Goal: Transaction & Acquisition: Purchase product/service

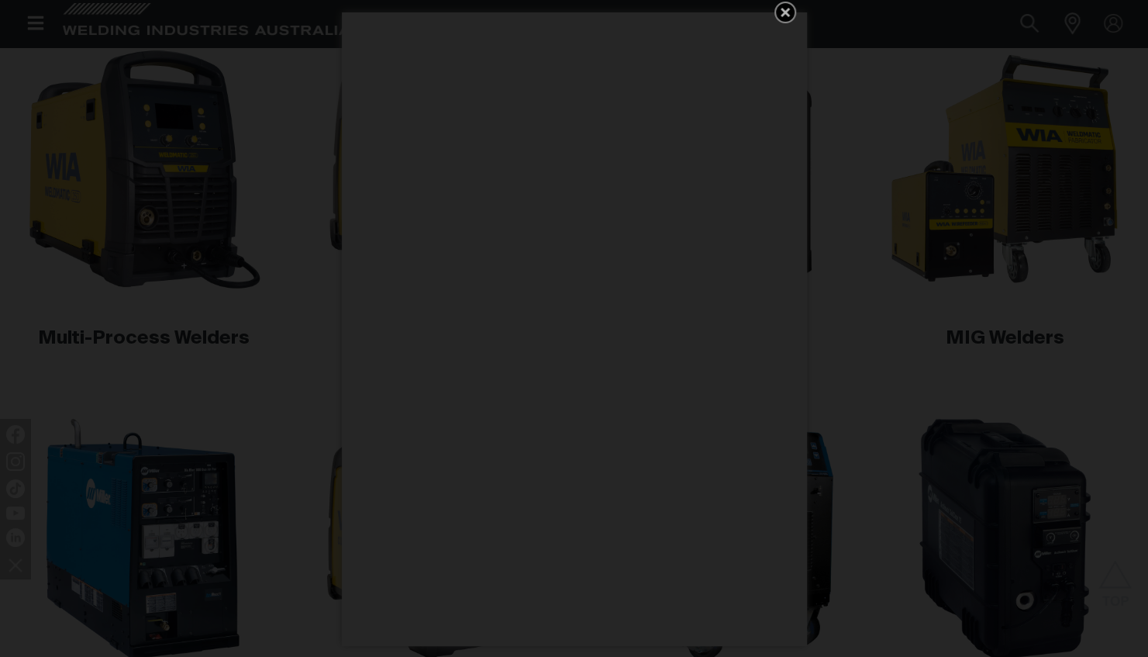
scroll to position [504, 0]
click at [786, 11] on icon "Get 5 WIA Welding Guides Free!" at bounding box center [785, 12] width 9 height 9
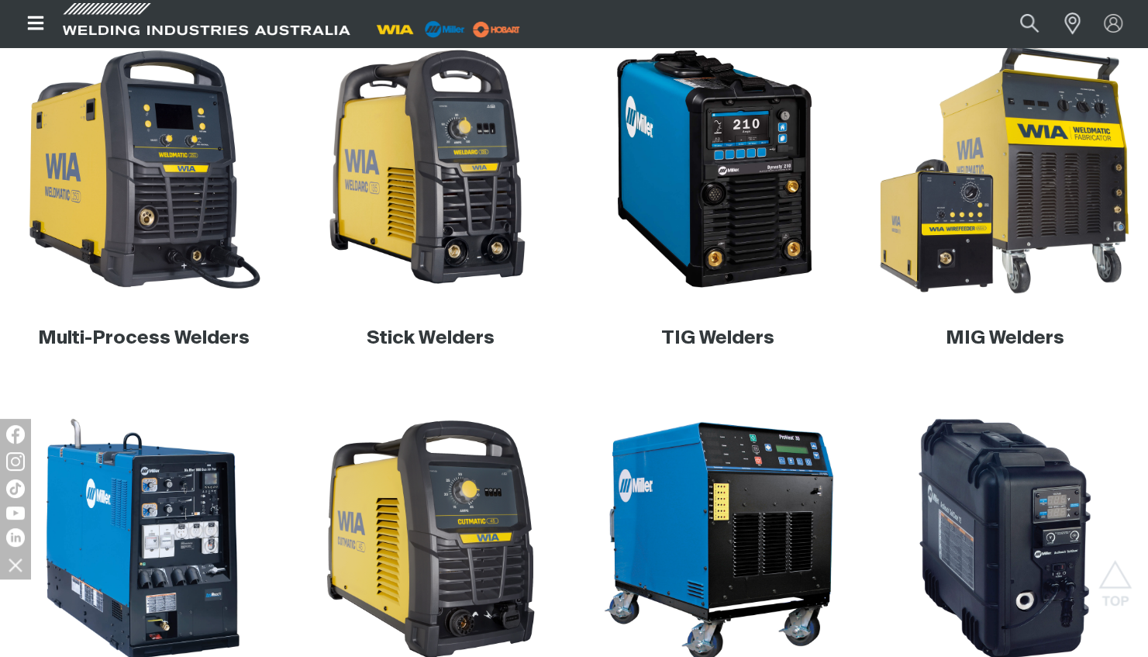
click at [1069, 206] on img at bounding box center [1004, 168] width 271 height 271
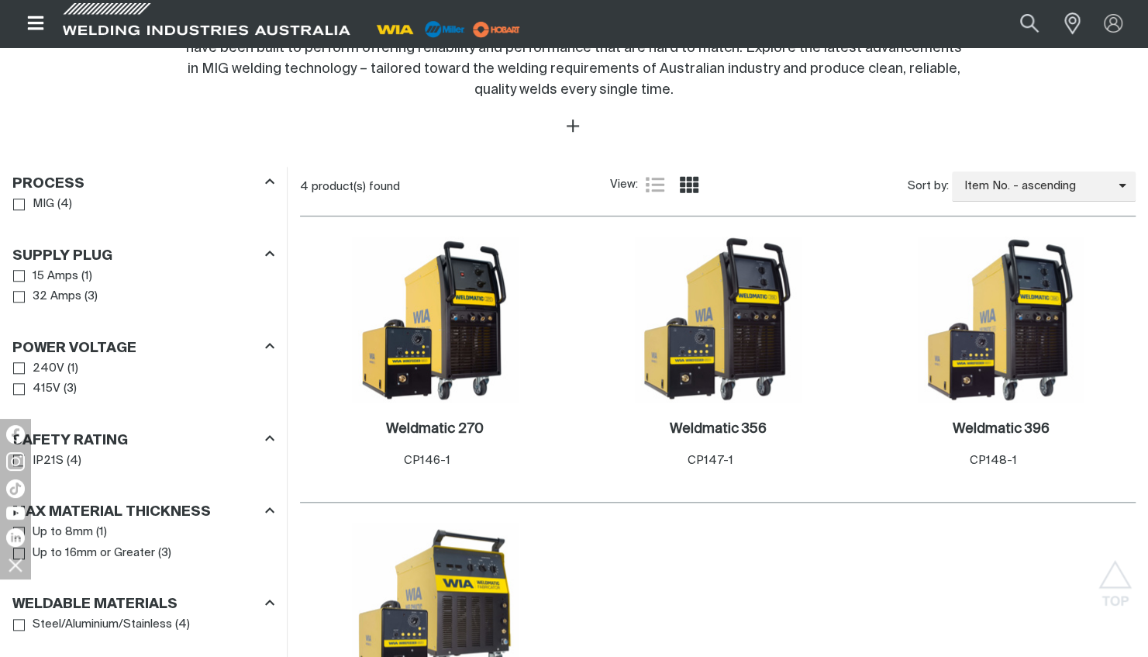
scroll to position [702, 0]
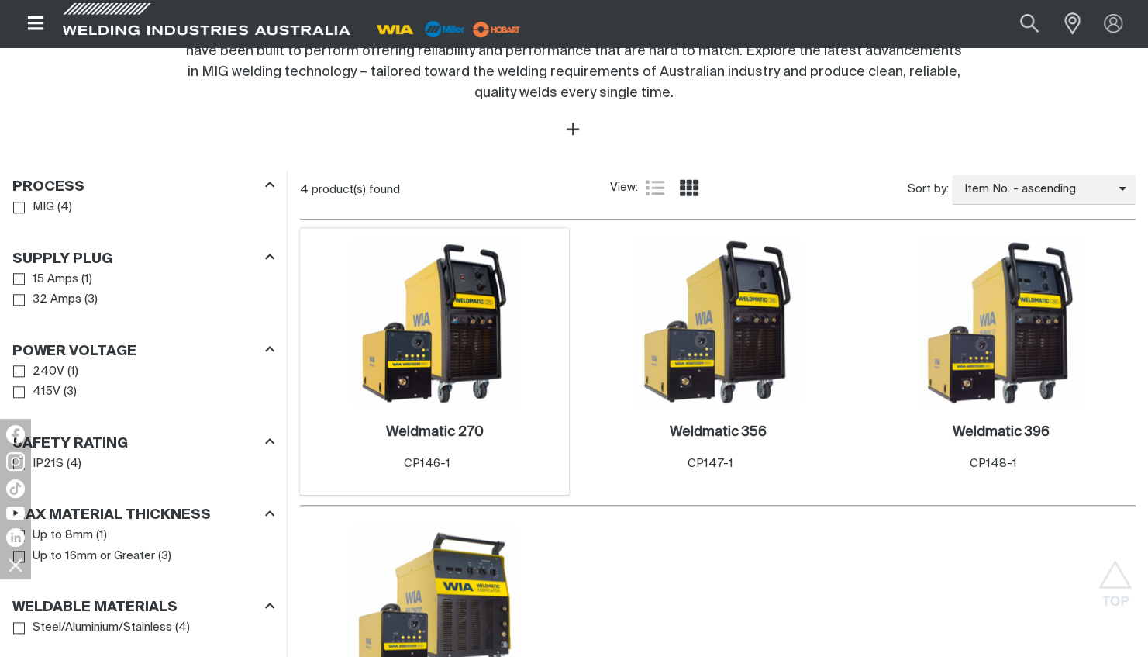
click at [443, 301] on img at bounding box center [435, 323] width 166 height 166
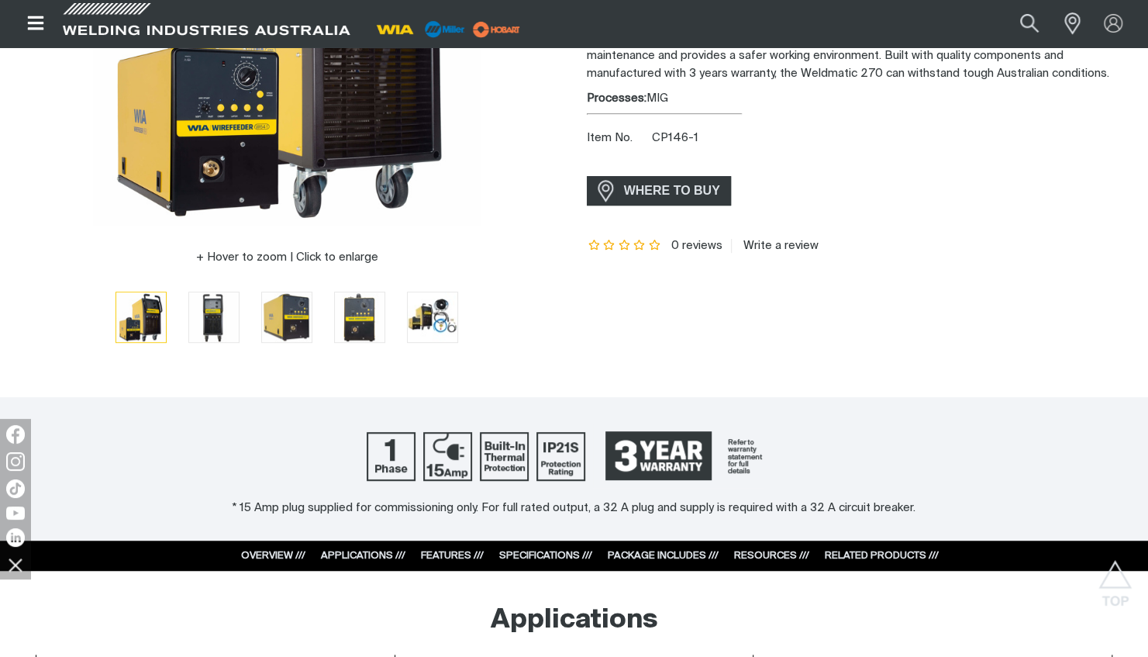
scroll to position [304, 0]
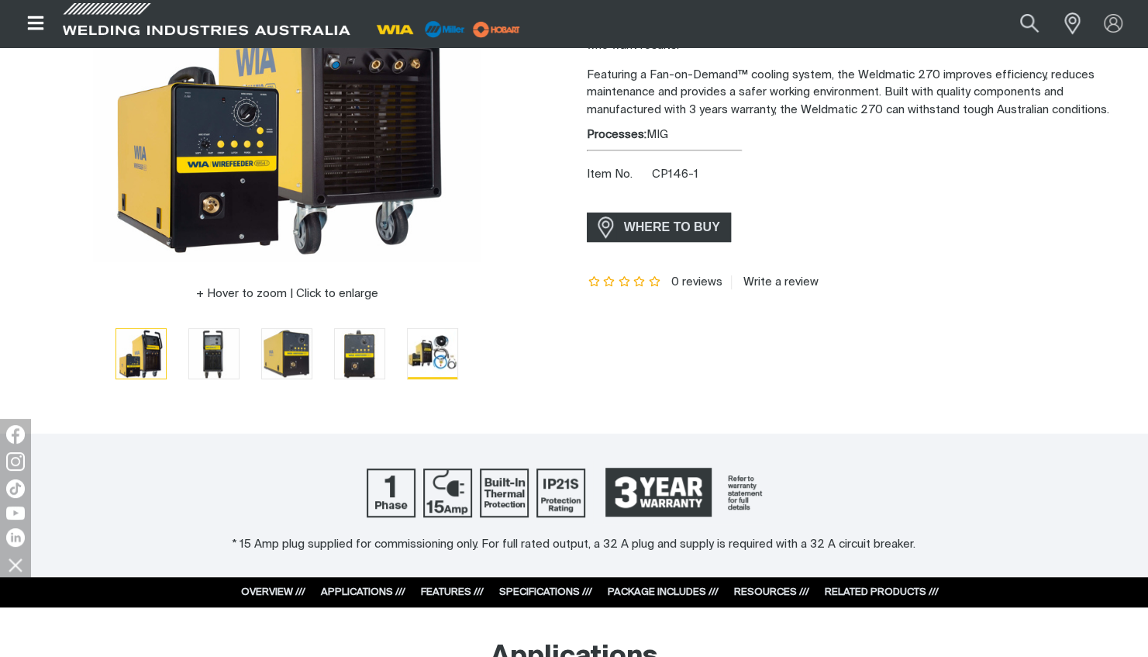
click at [442, 358] on img "Go to slide 5" at bounding box center [433, 353] width 50 height 49
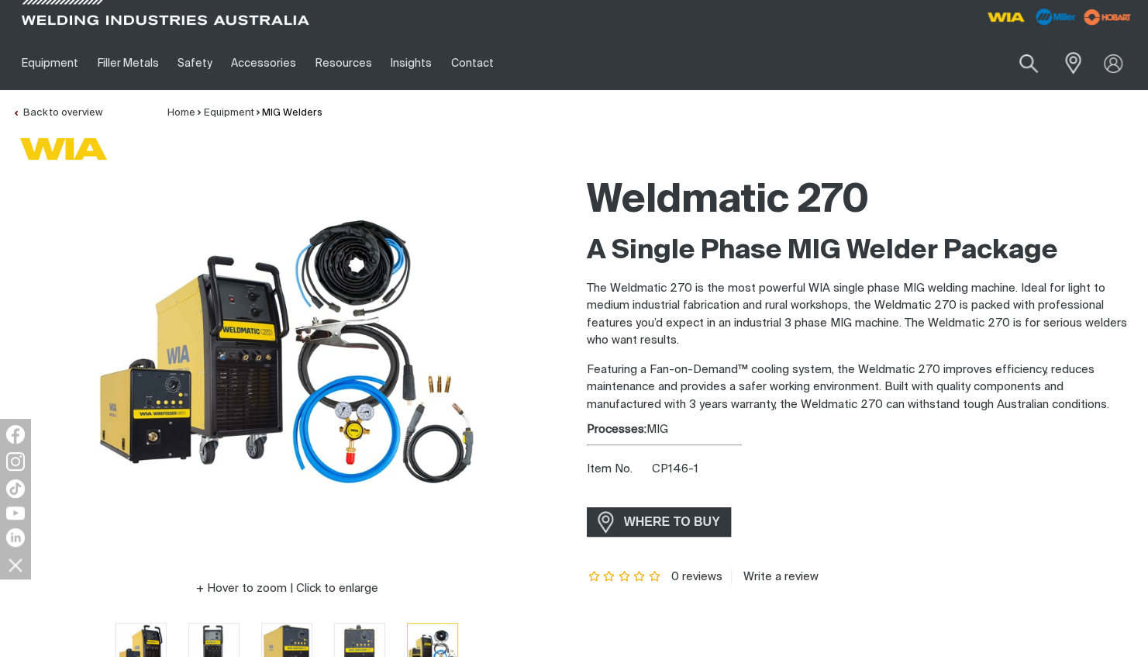
scroll to position [8, 0]
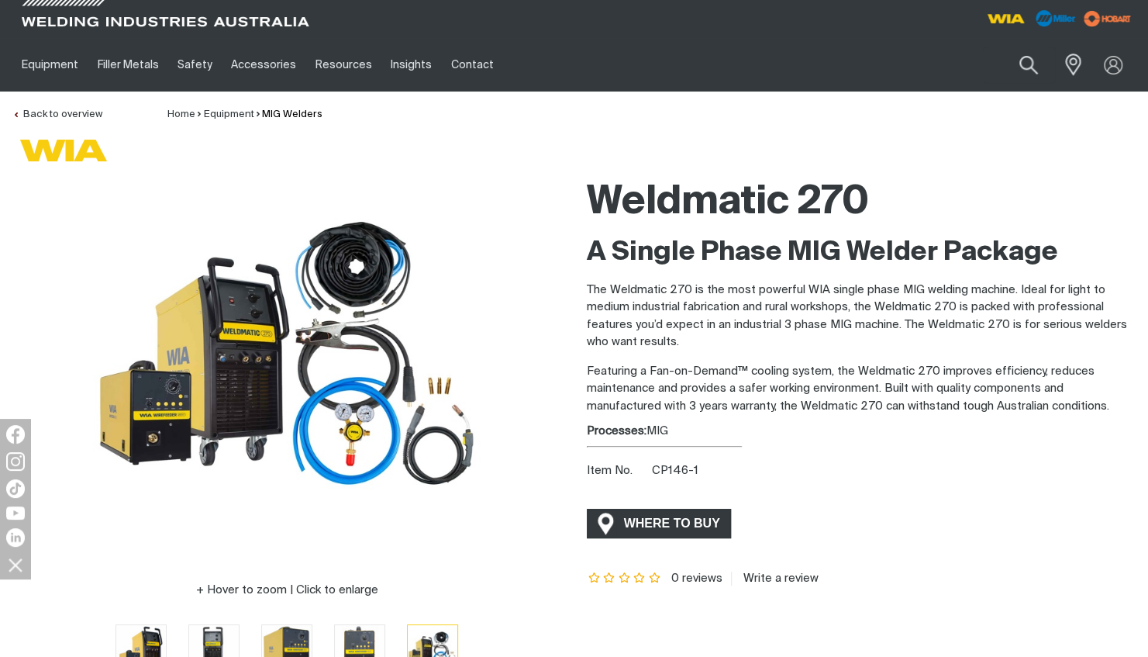
click at [680, 527] on span "WHERE TO BUY" at bounding box center [672, 523] width 116 height 25
